Goal: Information Seeking & Learning: Learn about a topic

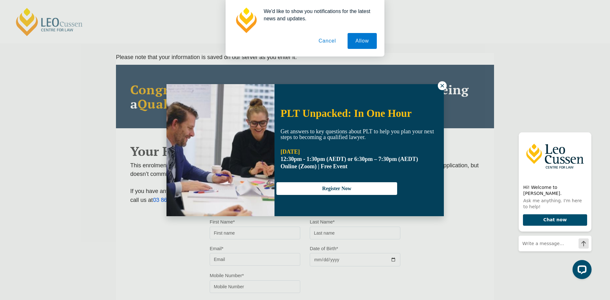
click at [441, 86] on icon at bounding box center [442, 86] width 6 height 6
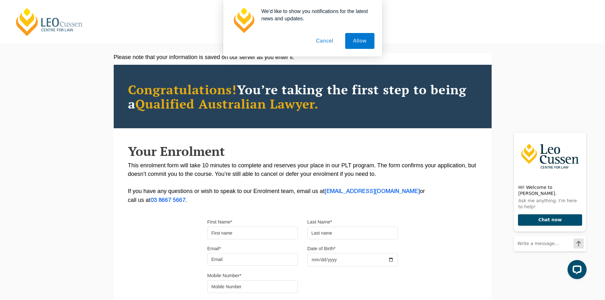
click at [324, 37] on button "Cancel" at bounding box center [324, 41] width 33 height 16
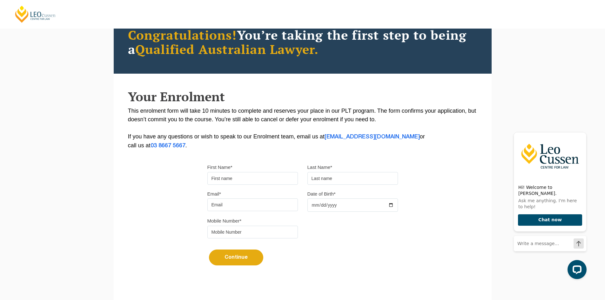
scroll to position [128, 0]
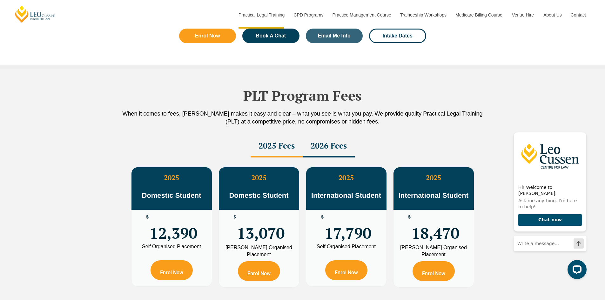
scroll to position [1083, 0]
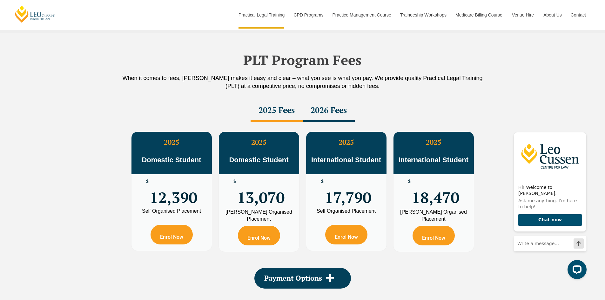
click at [344, 111] on div "2026 Fees" at bounding box center [329, 111] width 52 height 22
click at [292, 108] on div "2025 Fees" at bounding box center [277, 111] width 52 height 22
click at [331, 111] on div "2026 Fees" at bounding box center [329, 111] width 52 height 22
click at [297, 107] on div "2025 Fees" at bounding box center [277, 111] width 52 height 22
click at [314, 111] on div "2026 Fees" at bounding box center [329, 111] width 52 height 22
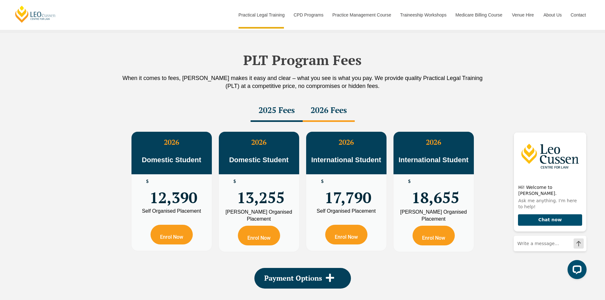
click at [269, 117] on div "2025 Fees" at bounding box center [277, 111] width 52 height 22
click at [311, 118] on div "2026 Fees" at bounding box center [329, 111] width 52 height 22
click at [266, 118] on div "2025 Fees" at bounding box center [277, 111] width 52 height 22
click at [335, 115] on div "2026 Fees" at bounding box center [329, 111] width 52 height 22
click at [277, 116] on div "2025 Fees" at bounding box center [277, 111] width 52 height 22
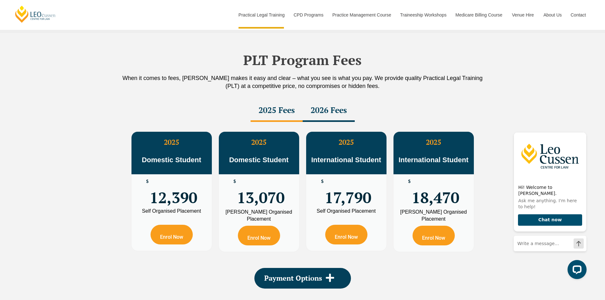
click at [329, 116] on div "2026 Fees" at bounding box center [329, 111] width 52 height 22
click at [288, 116] on div "2025 Fees" at bounding box center [277, 111] width 52 height 22
click at [331, 117] on div "2026 Fees" at bounding box center [329, 111] width 52 height 22
click at [279, 119] on div "2025 Fees" at bounding box center [277, 111] width 52 height 22
click at [328, 119] on div "2026 Fees" at bounding box center [329, 111] width 52 height 22
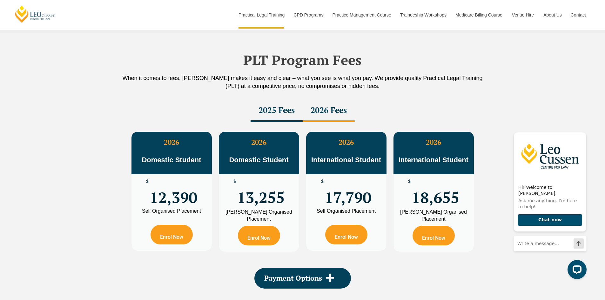
drag, startPoint x: 276, startPoint y: 118, endPoint x: 290, endPoint y: 118, distance: 13.7
click at [276, 118] on div "2025 Fees" at bounding box center [277, 111] width 52 height 22
click at [337, 117] on div "2026 Fees" at bounding box center [329, 111] width 52 height 22
click at [283, 118] on div "2025 Fees" at bounding box center [277, 111] width 52 height 22
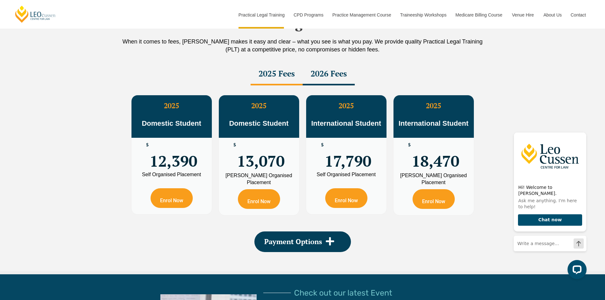
scroll to position [1178, 0]
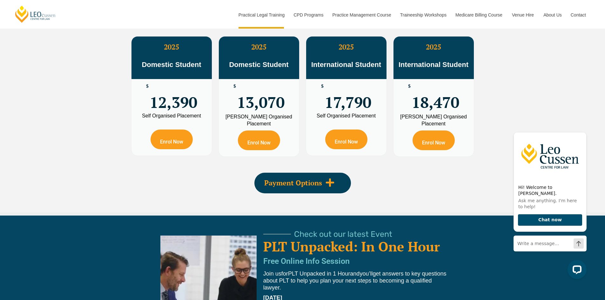
click at [295, 177] on div "Payment Options" at bounding box center [302, 183] width 97 height 21
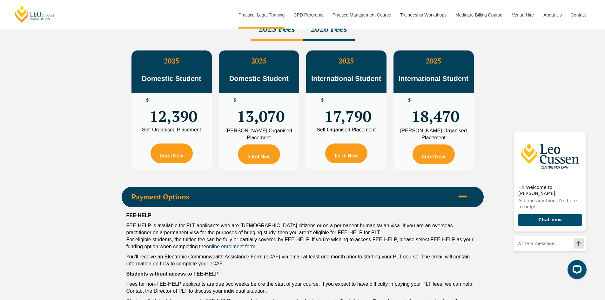
scroll to position [1147, 0]
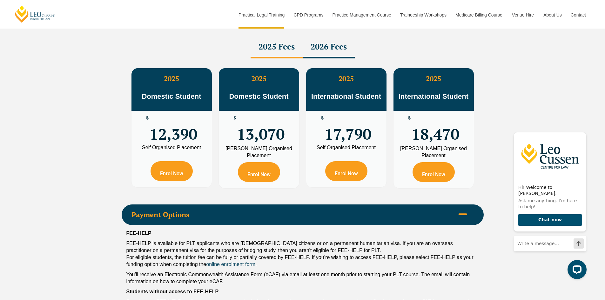
drag, startPoint x: 308, startPoint y: 46, endPoint x: 281, endPoint y: 45, distance: 27.3
click at [307, 45] on div "2026 Fees" at bounding box center [329, 47] width 52 height 22
click at [281, 45] on div "2025 Fees" at bounding box center [277, 47] width 52 height 22
click at [317, 45] on div "2026 Fees" at bounding box center [329, 47] width 52 height 22
click at [274, 52] on div "2025 Fees" at bounding box center [277, 47] width 52 height 22
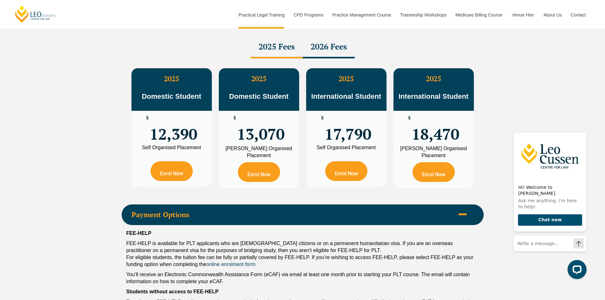
click at [331, 48] on div "2026 Fees" at bounding box center [329, 47] width 52 height 22
click at [278, 51] on div "2025 Fees" at bounding box center [277, 47] width 52 height 22
click at [334, 51] on div "2026 Fees" at bounding box center [329, 47] width 52 height 22
drag, startPoint x: 276, startPoint y: 51, endPoint x: 286, endPoint y: 52, distance: 9.9
click at [276, 51] on div "2025 Fees" at bounding box center [277, 47] width 52 height 22
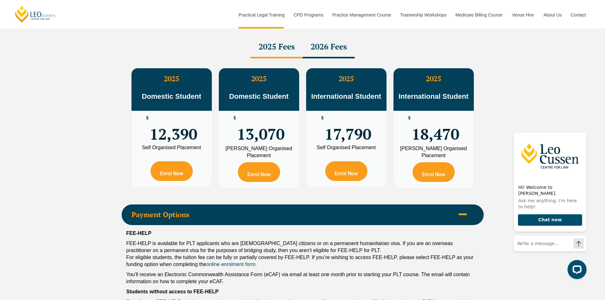
click at [341, 45] on div "2026 Fees" at bounding box center [329, 47] width 52 height 22
drag, startPoint x: 296, startPoint y: 46, endPoint x: 305, endPoint y: 47, distance: 8.9
click at [295, 46] on div "2025 Fees" at bounding box center [277, 47] width 52 height 22
click at [325, 49] on div "2026 Fees" at bounding box center [329, 47] width 52 height 22
click at [288, 49] on div "2025 Fees" at bounding box center [277, 47] width 52 height 22
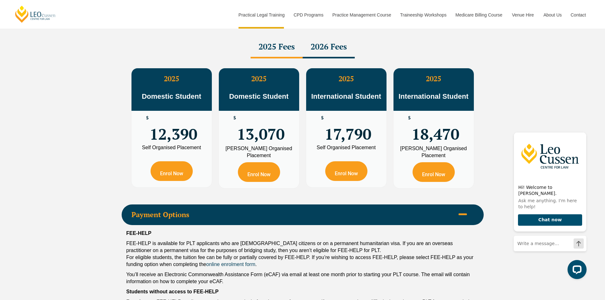
click at [321, 49] on div "2026 Fees" at bounding box center [329, 47] width 52 height 22
click at [287, 49] on div "2025 Fees" at bounding box center [277, 47] width 52 height 22
click at [307, 49] on div "2026 Fees" at bounding box center [329, 47] width 52 height 22
click at [280, 50] on div "2025 Fees" at bounding box center [277, 47] width 52 height 22
click at [321, 50] on div "2026 Fees" at bounding box center [329, 47] width 52 height 22
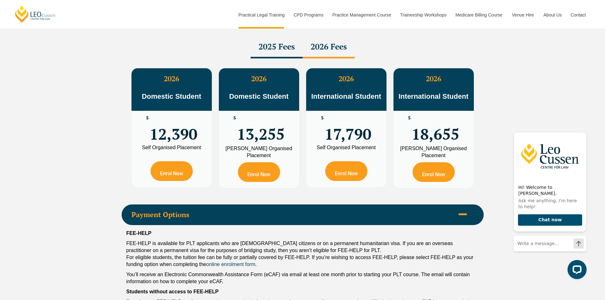
click at [287, 51] on div "2025 Fees" at bounding box center [277, 47] width 52 height 22
click at [332, 51] on div "2026 Fees" at bounding box center [329, 47] width 52 height 22
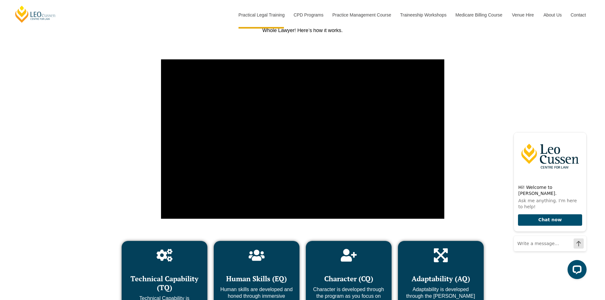
scroll to position [2385, 0]
